Goal: Information Seeking & Learning: Check status

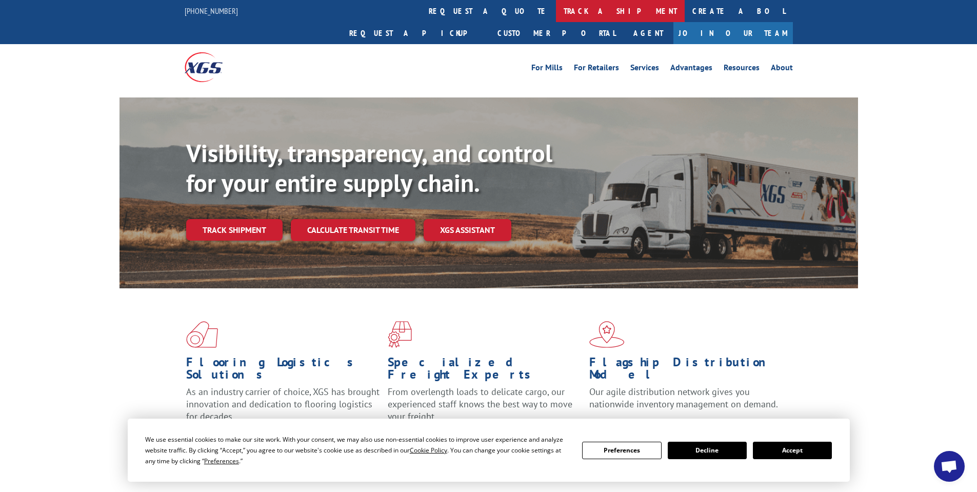
click at [556, 16] on link "track a shipment" at bounding box center [620, 11] width 129 height 22
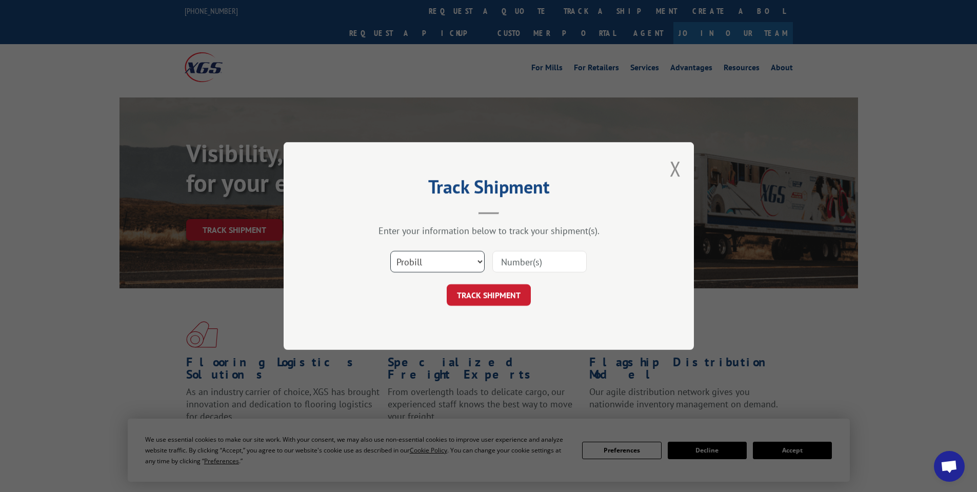
click at [438, 269] on select "Select category... Probill BOL PO" at bounding box center [437, 262] width 94 height 22
select select "bol"
click at [390, 251] on select "Select category... Probill BOL PO" at bounding box center [437, 262] width 94 height 22
click at [520, 264] on input at bounding box center [539, 262] width 94 height 22
paste input "482120"
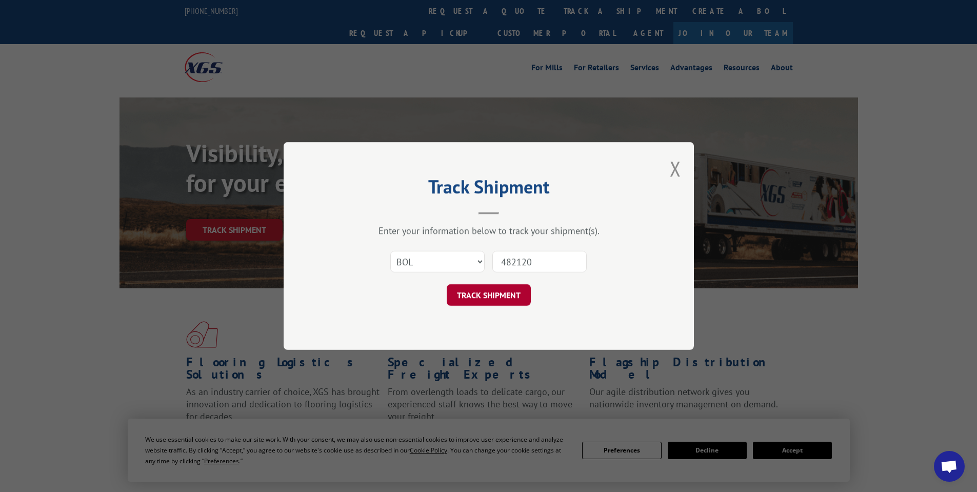
type input "482120"
click at [509, 289] on button "TRACK SHIPMENT" at bounding box center [489, 295] width 84 height 22
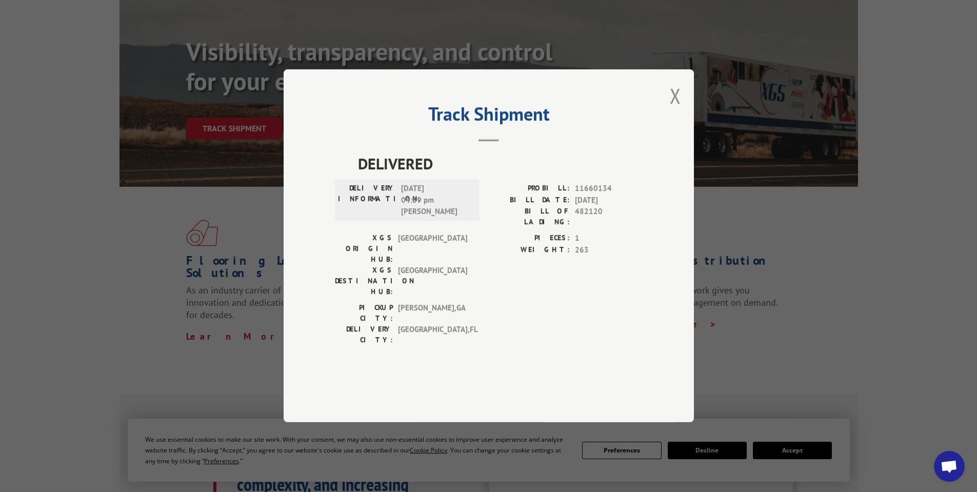
scroll to position [51, 0]
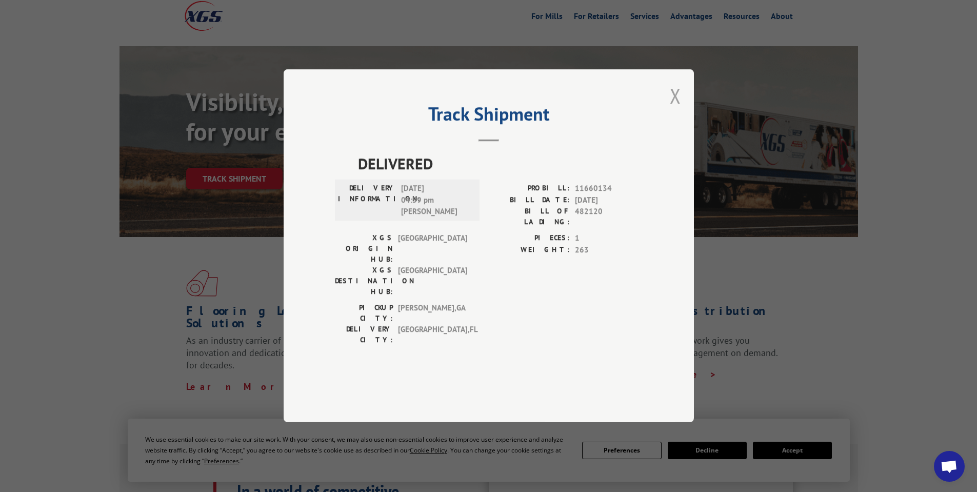
click at [674, 109] on button "Close modal" at bounding box center [675, 95] width 11 height 27
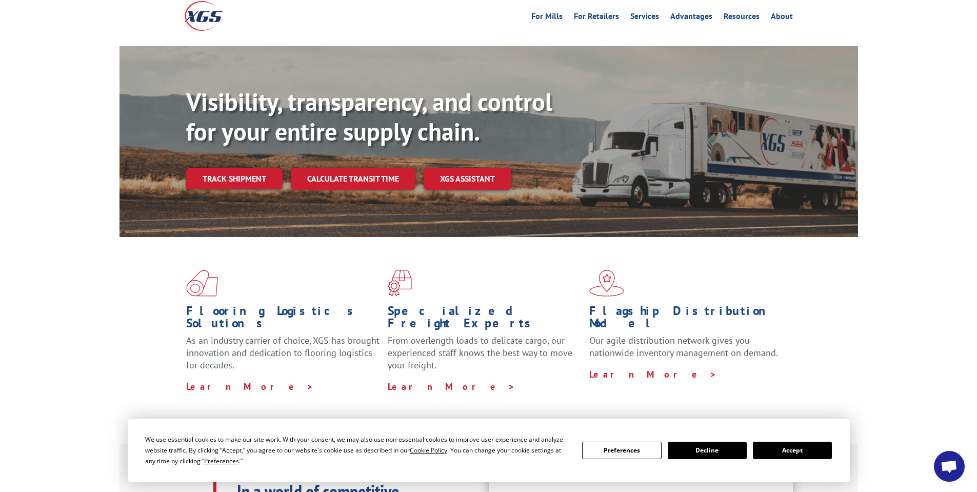
scroll to position [0, 0]
